Goal: Task Accomplishment & Management: Manage account settings

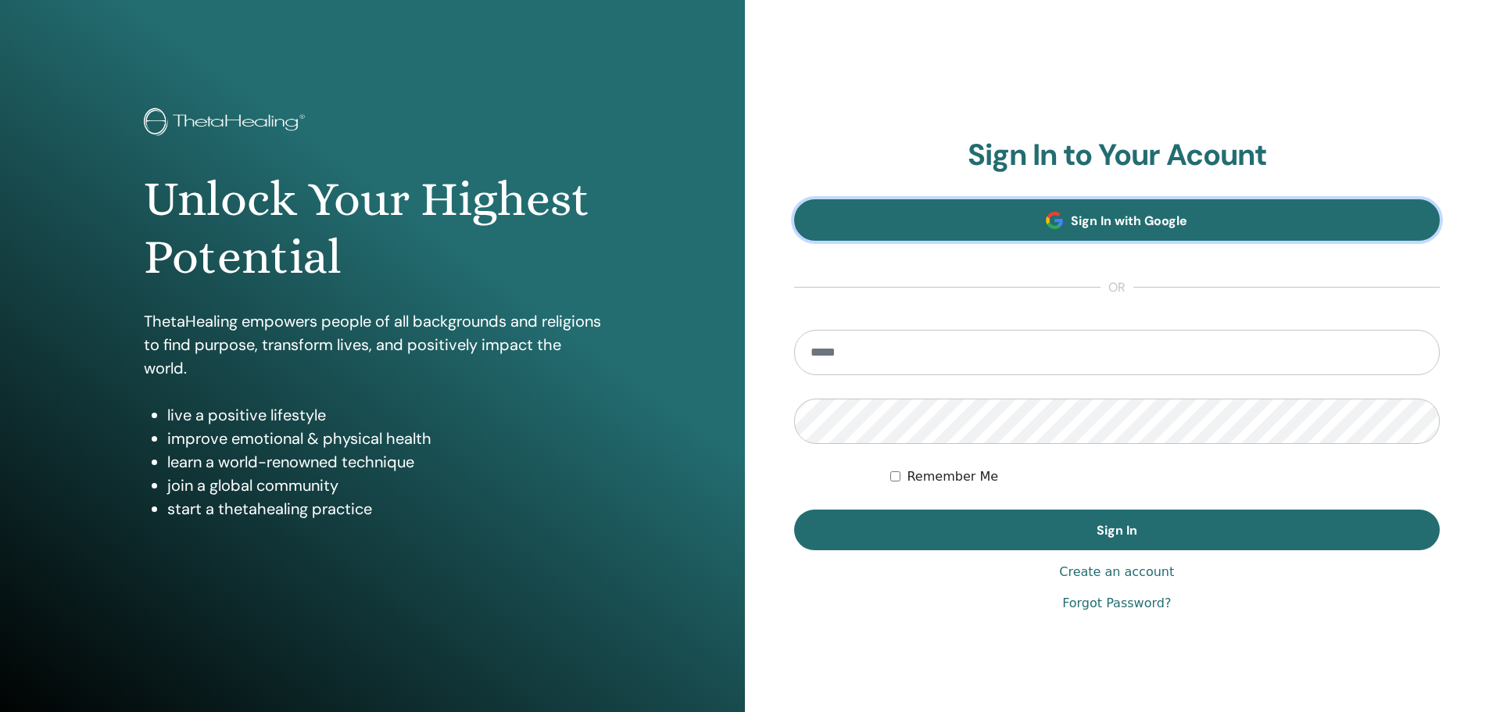
click at [1118, 214] on span "Sign In with Google" at bounding box center [1129, 221] width 116 height 16
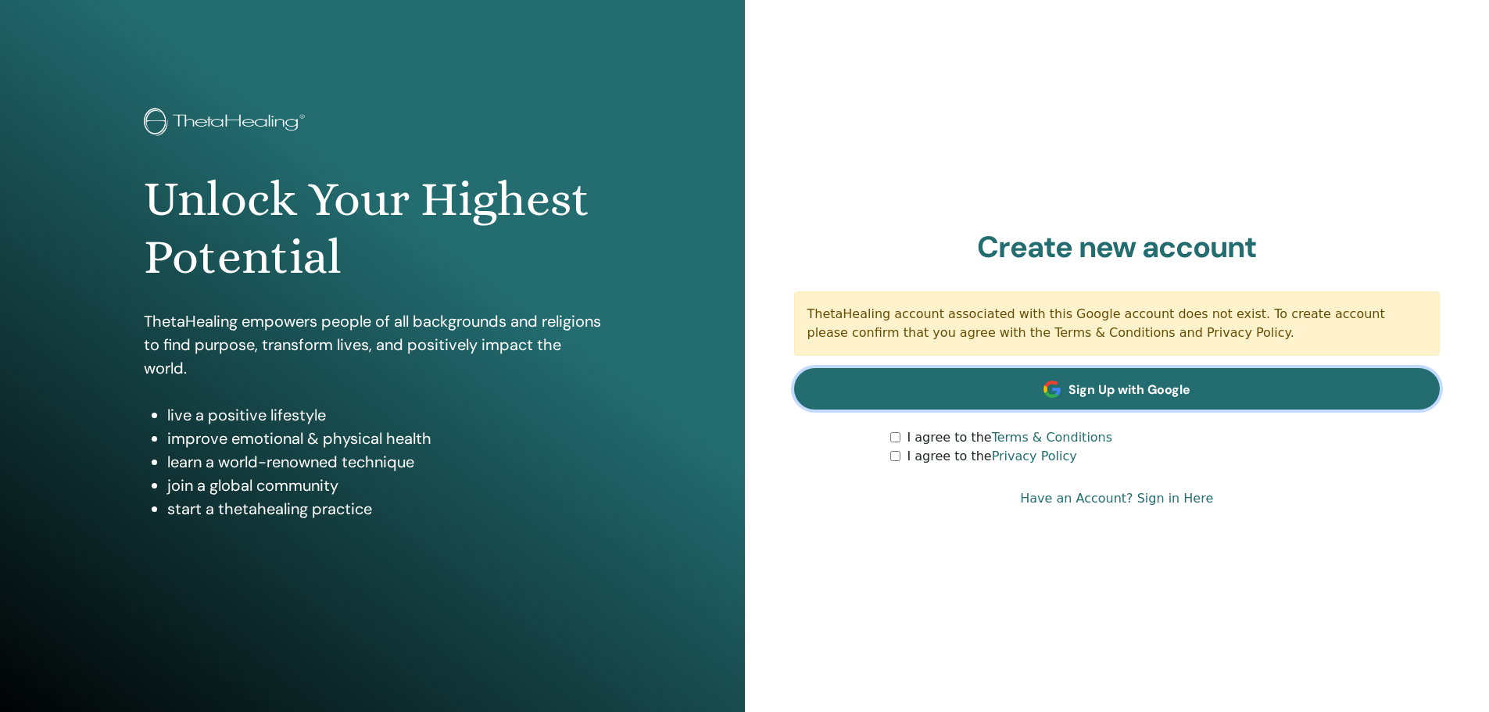
click at [1147, 374] on link "Sign Up with Google" at bounding box center [1117, 388] width 647 height 41
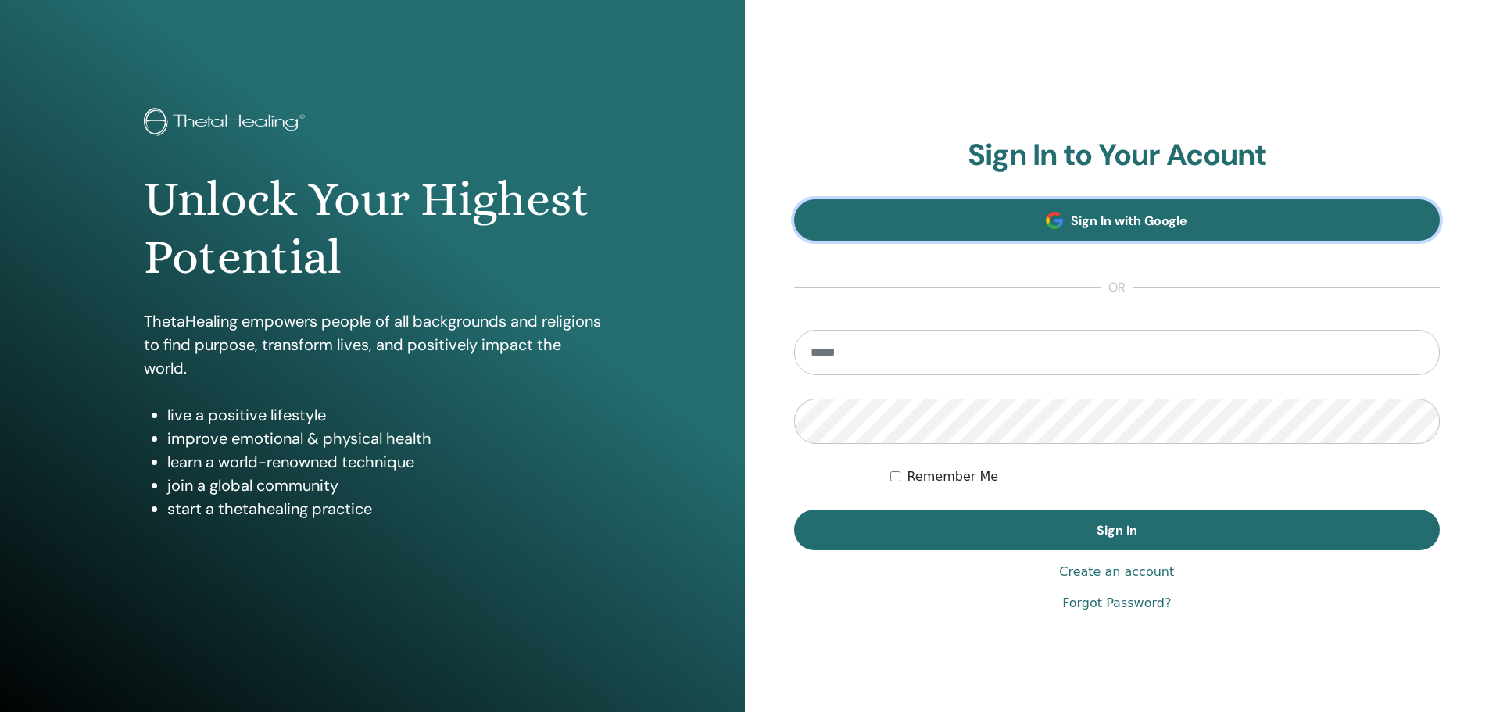
click at [1107, 216] on span "Sign In with Google" at bounding box center [1129, 221] width 116 height 16
